Goal: Task Accomplishment & Management: Manage account settings

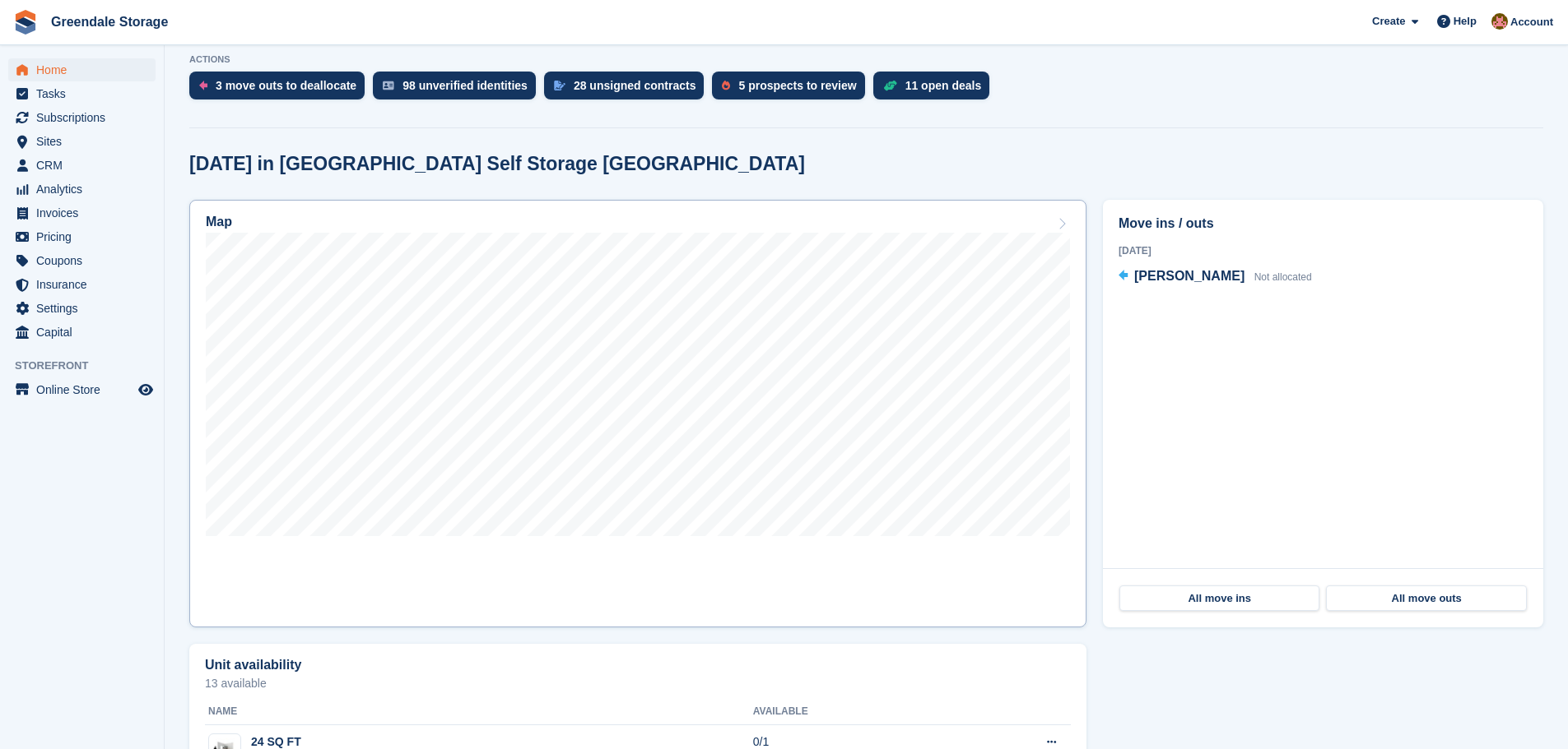
scroll to position [329, 0]
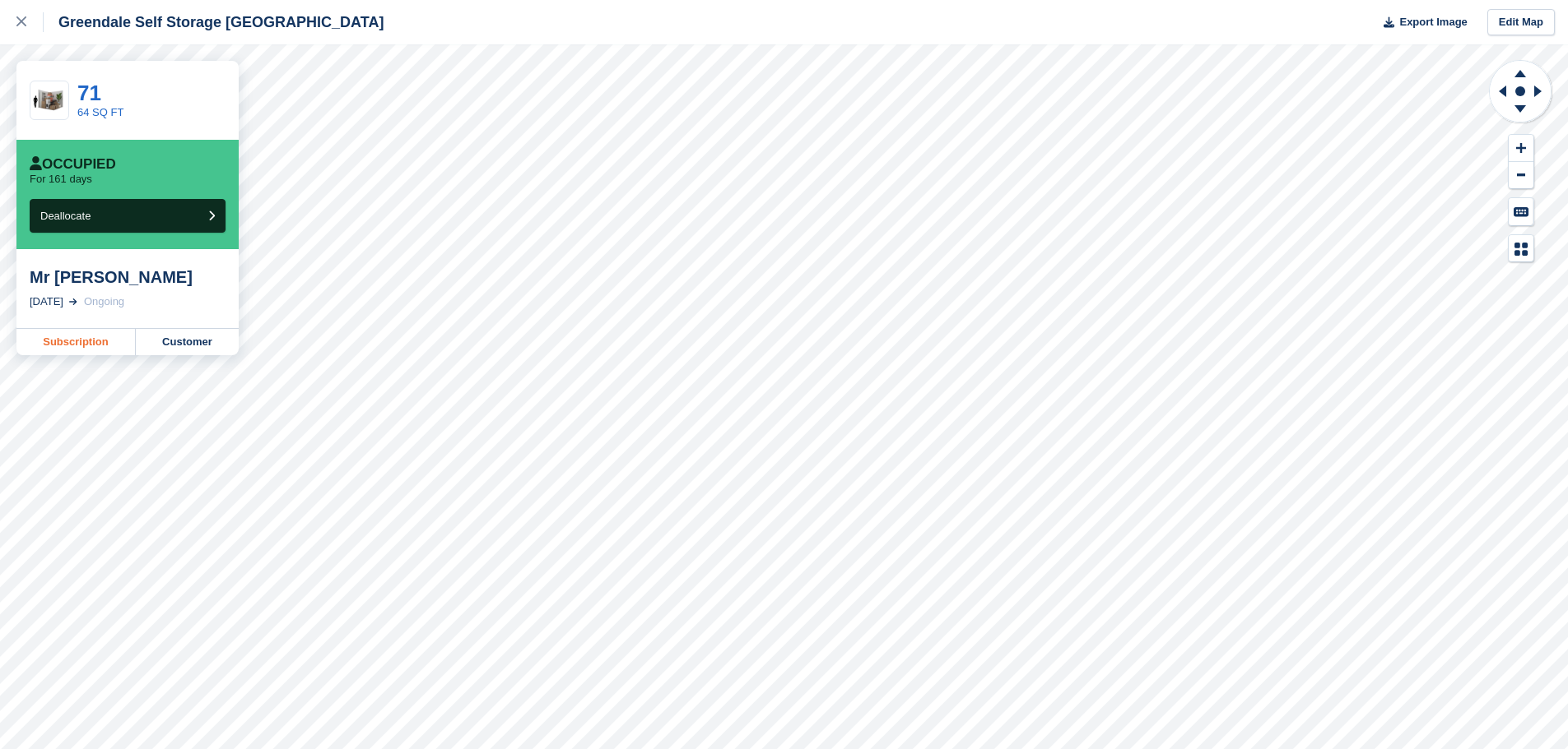
click at [81, 343] on link "Subscription" at bounding box center [76, 342] width 119 height 26
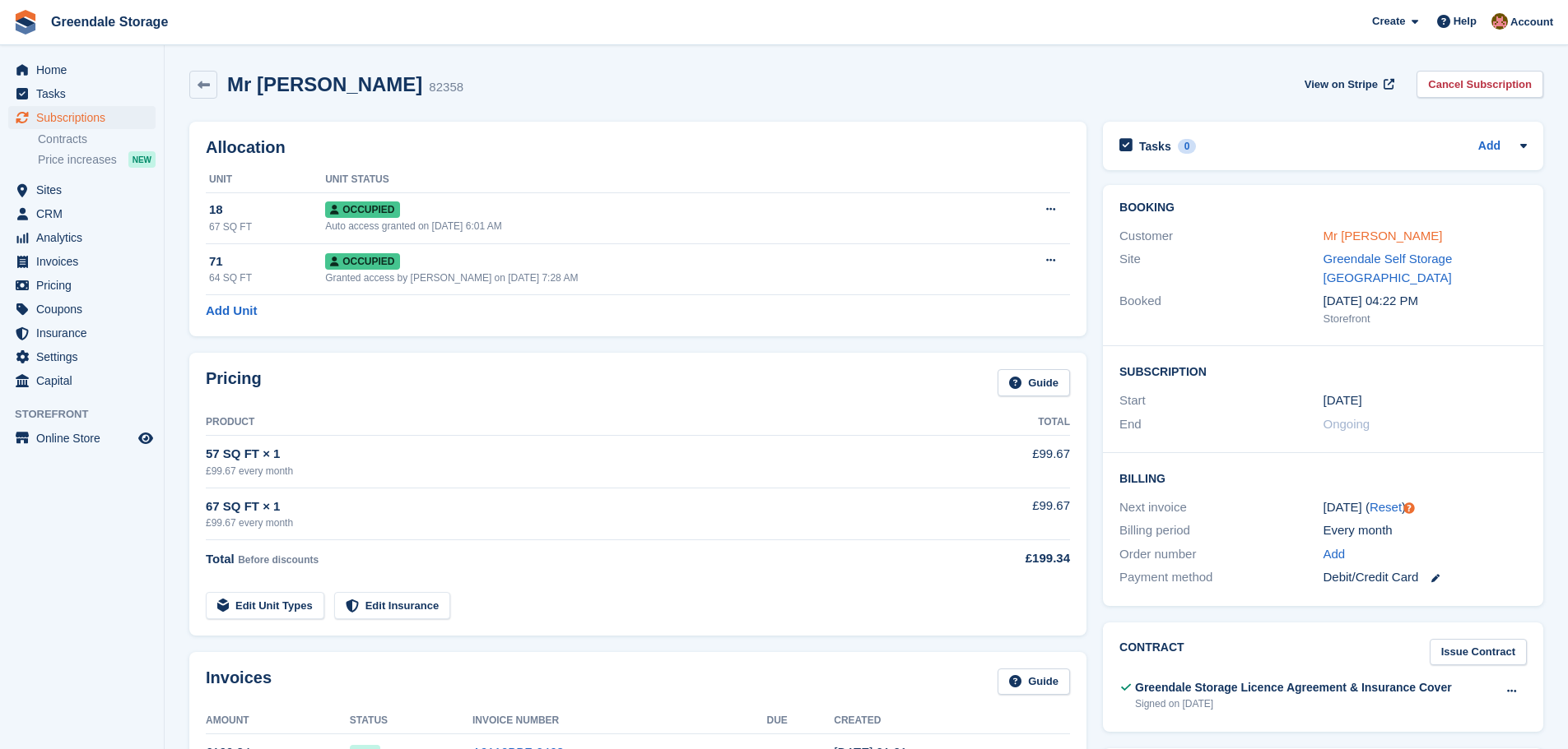
click at [1401, 233] on link "Mr Stephen Edwards" at bounding box center [1383, 235] width 119 height 14
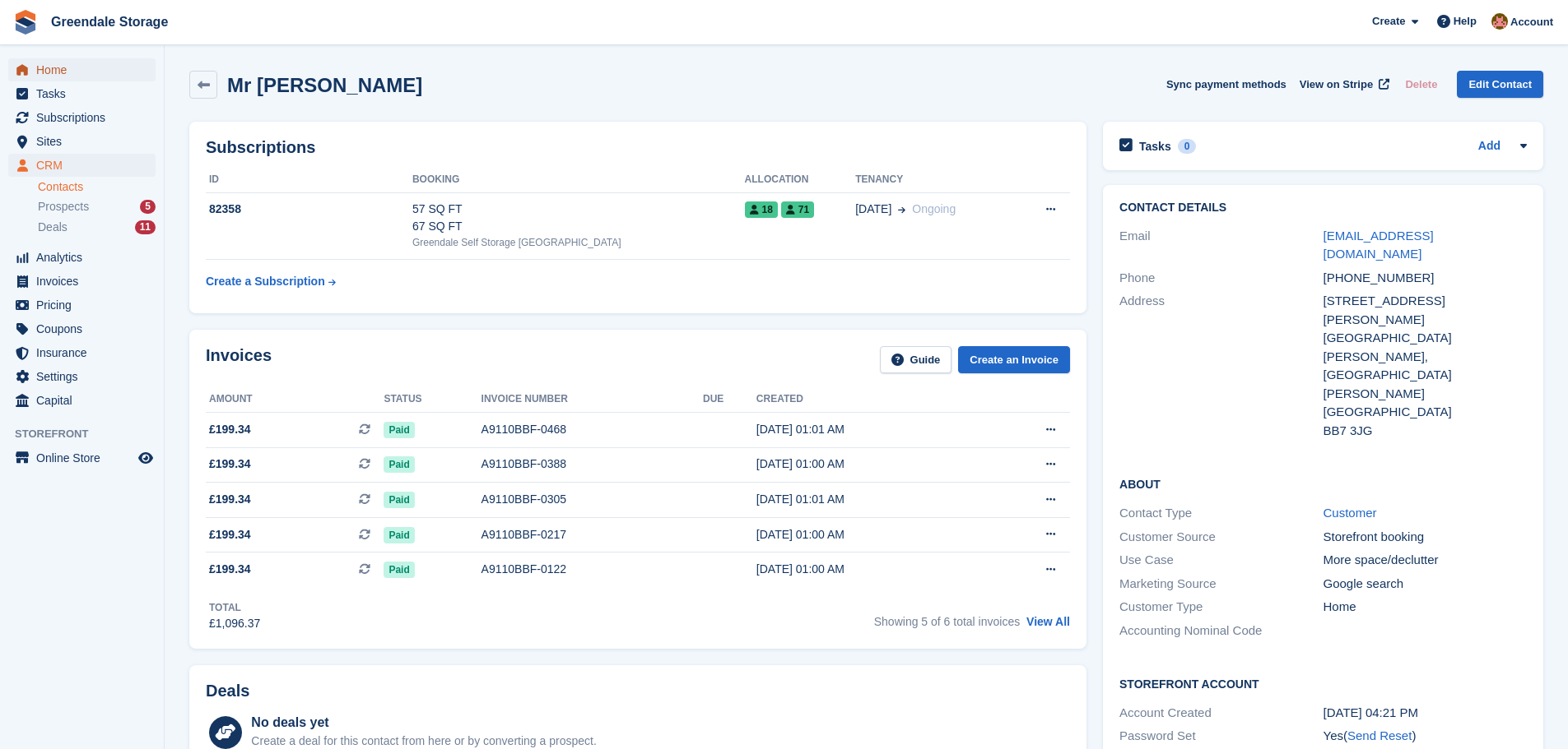
click at [54, 72] on span "Home" at bounding box center [85, 70] width 98 height 23
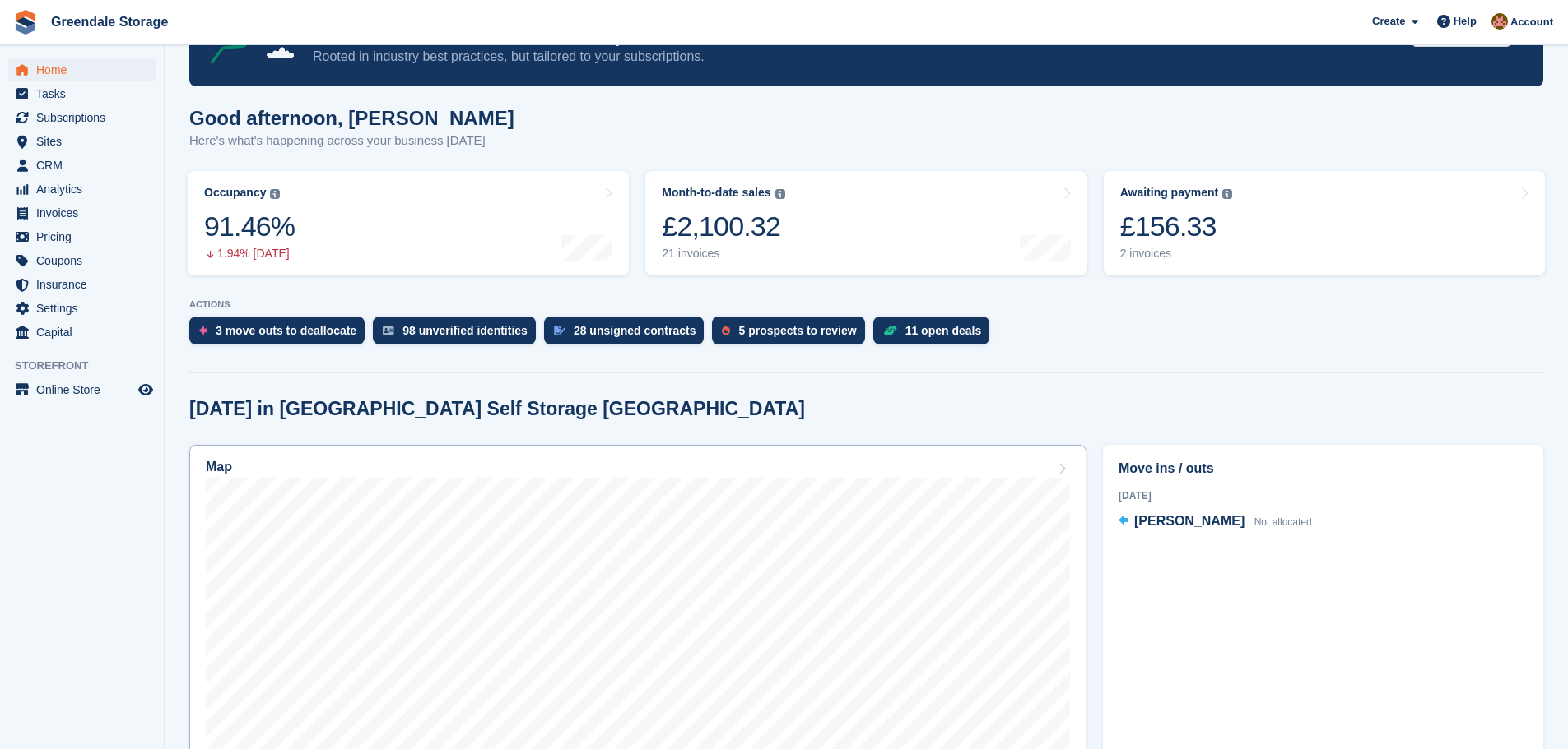
scroll to position [164, 0]
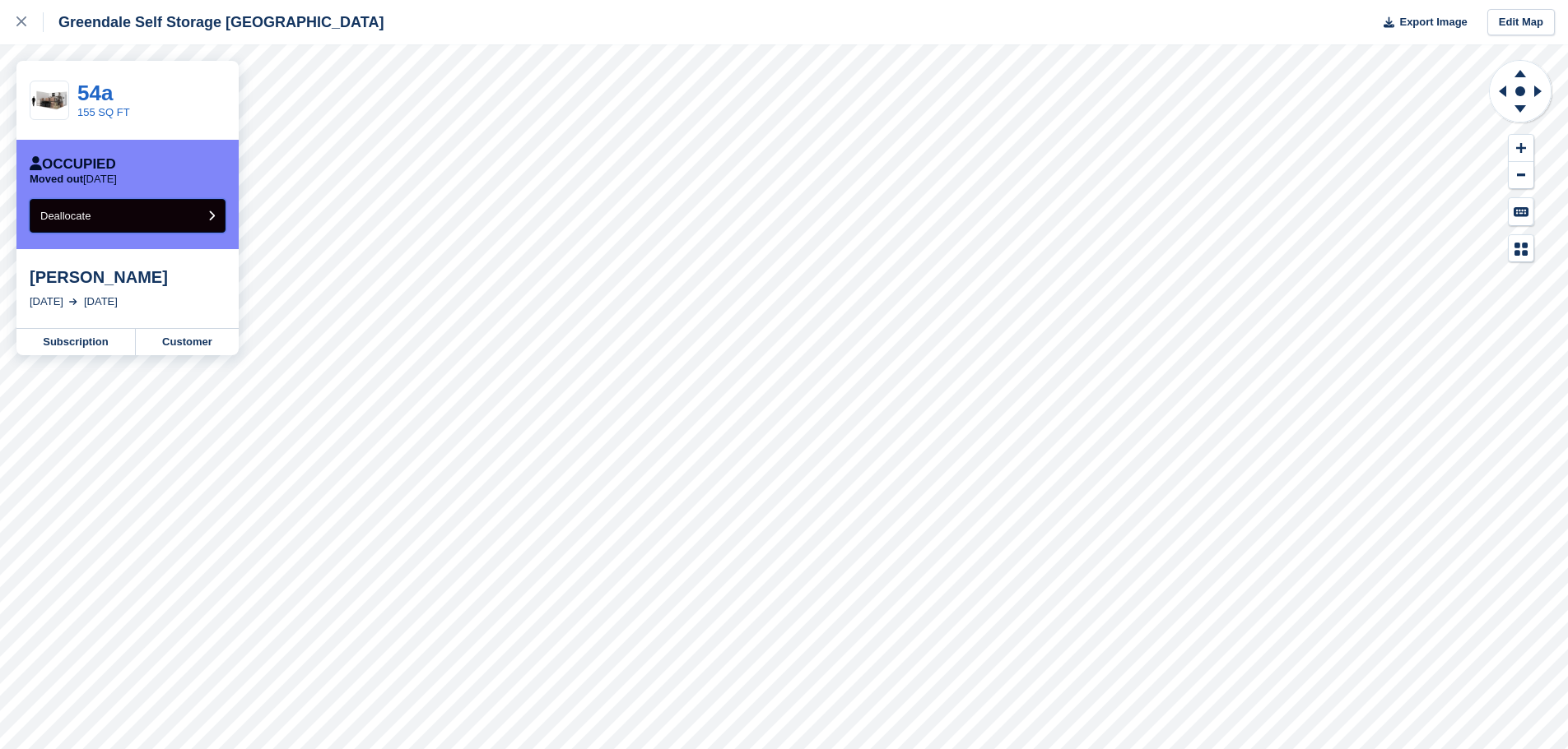
click at [154, 218] on button "Deallocate" at bounding box center [127, 216] width 196 height 33
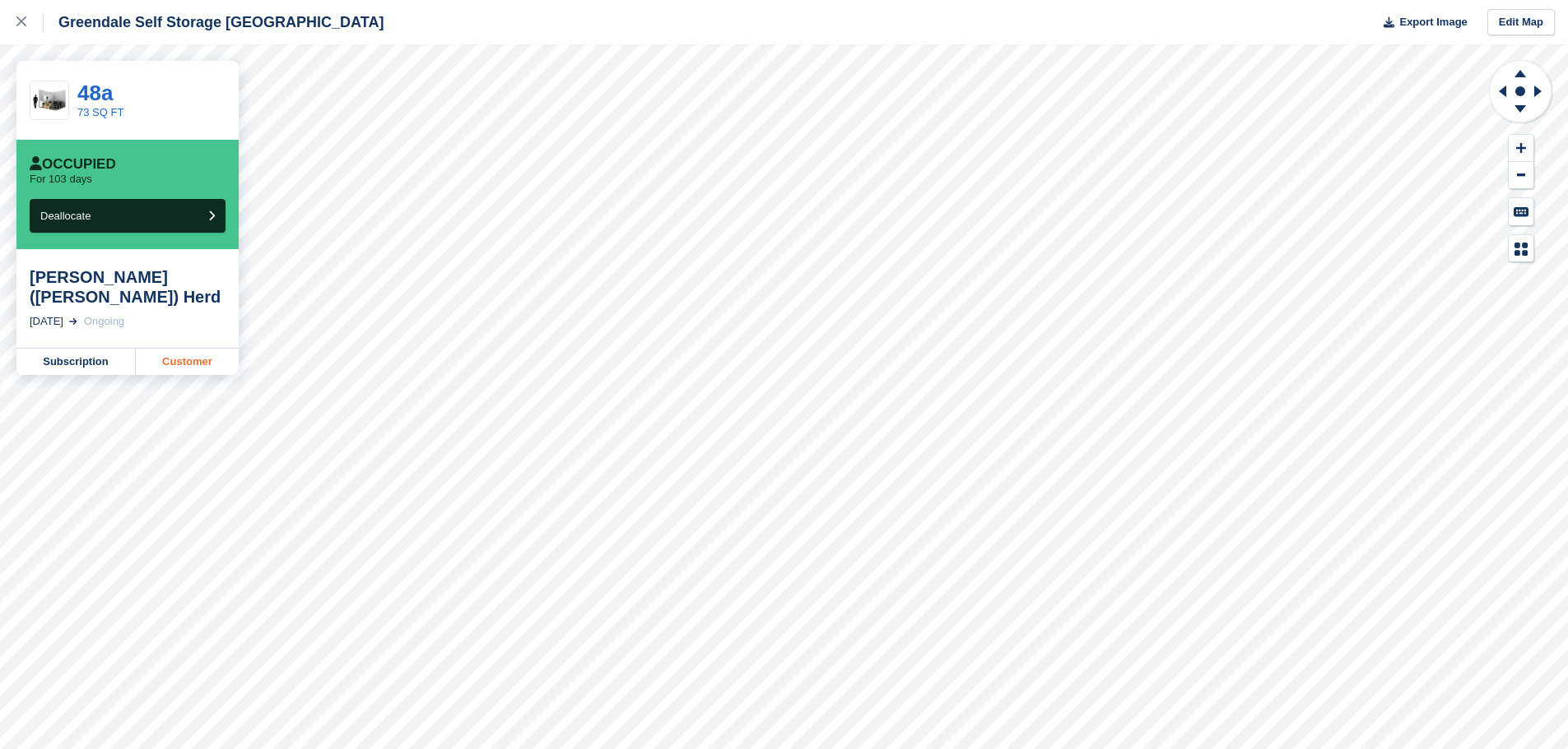
click at [185, 349] on link "Customer" at bounding box center [187, 362] width 103 height 26
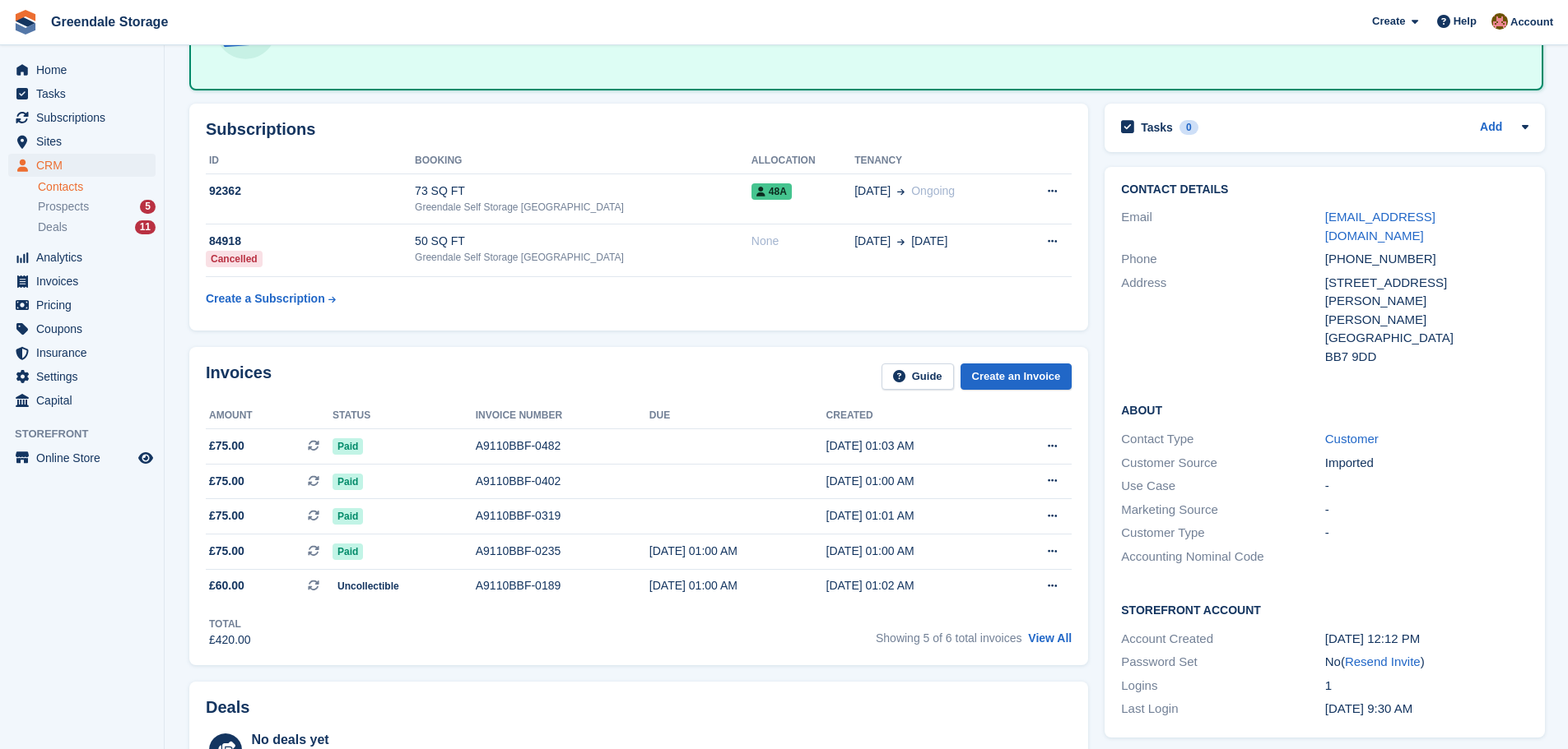
scroll to position [164, 0]
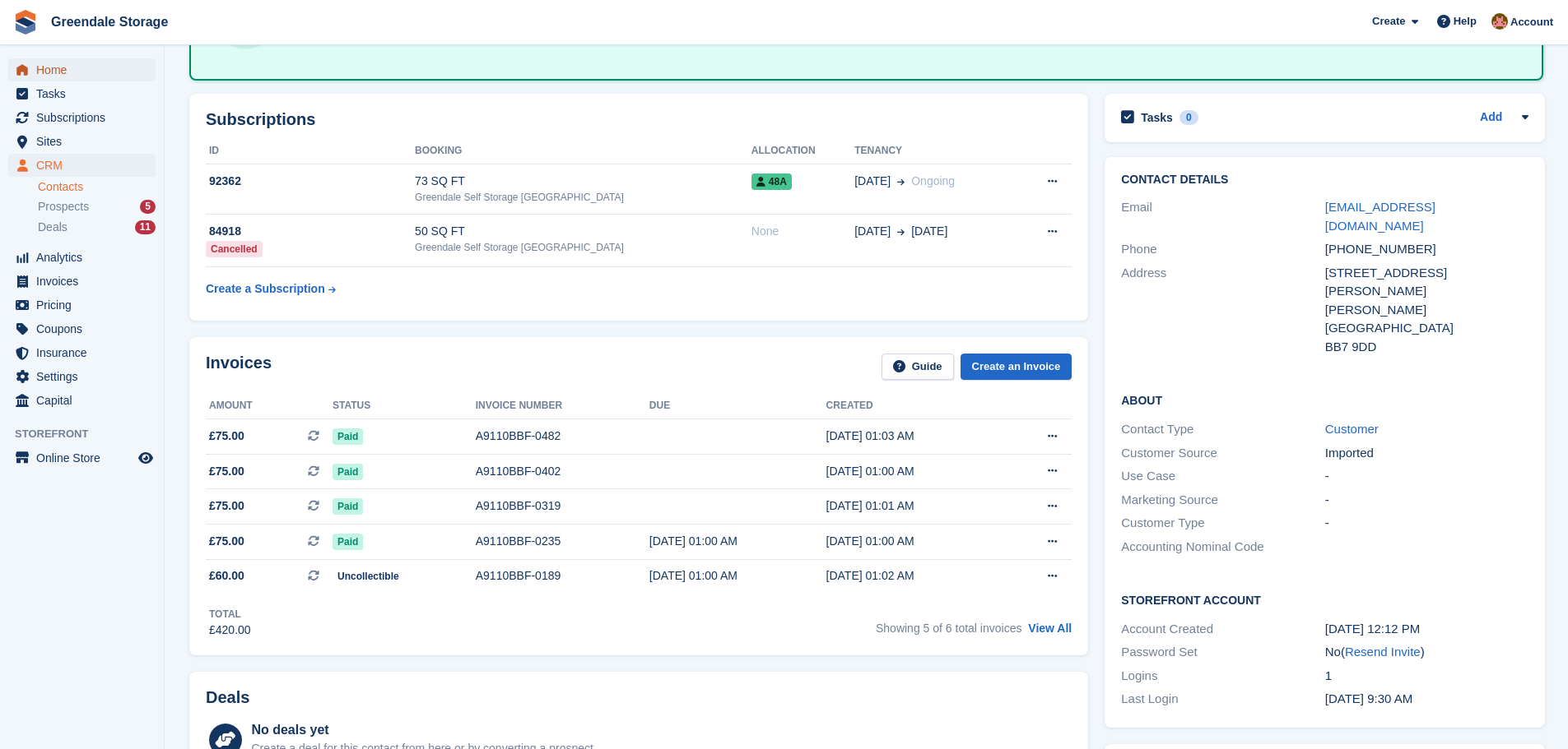
click at [51, 71] on span "Home" at bounding box center [85, 70] width 98 height 23
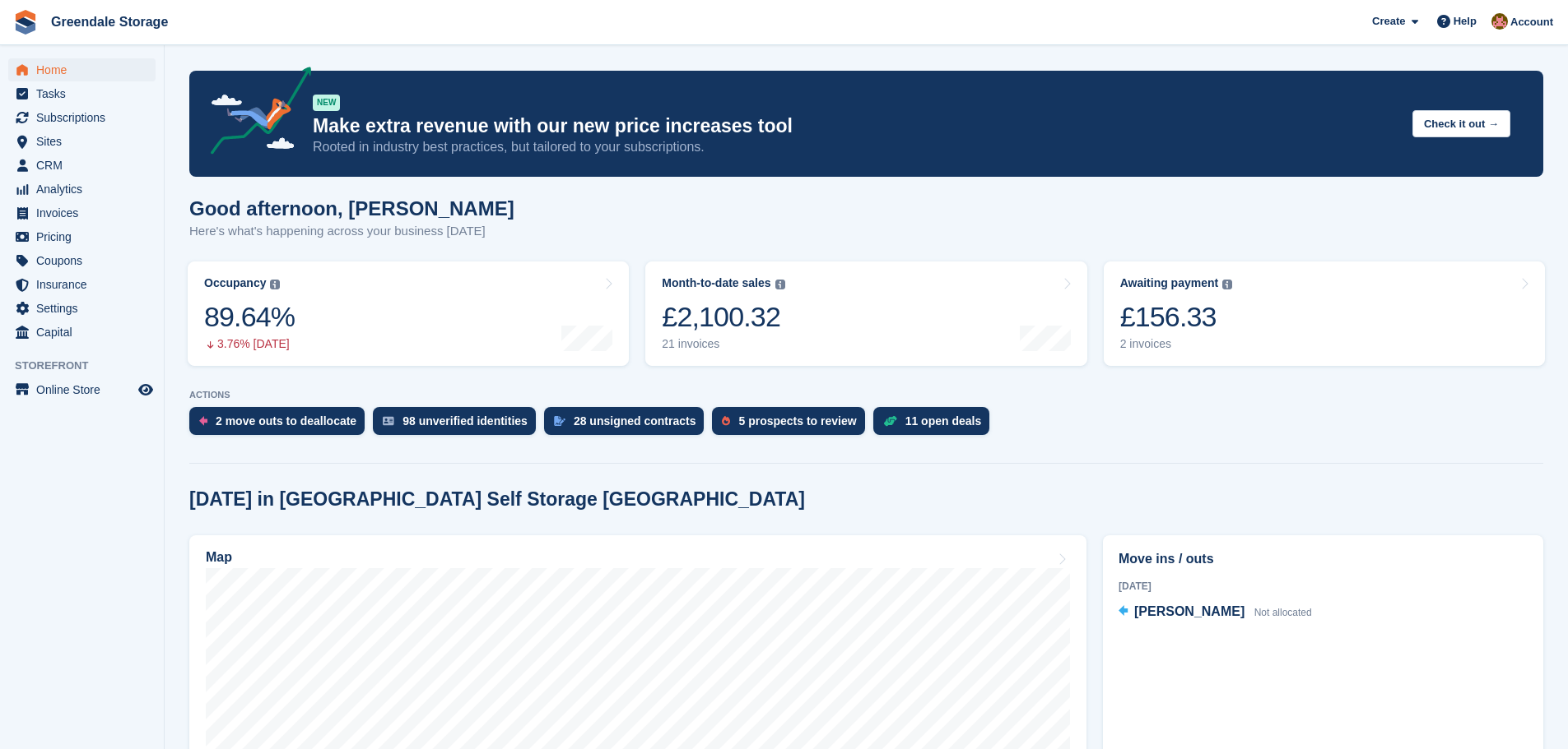
scroll to position [329, 0]
